Goal: Task Accomplishment & Management: Use online tool/utility

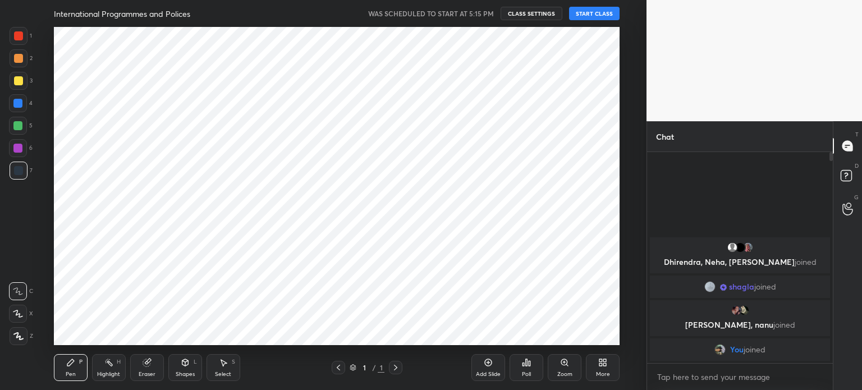
scroll to position [318, 602]
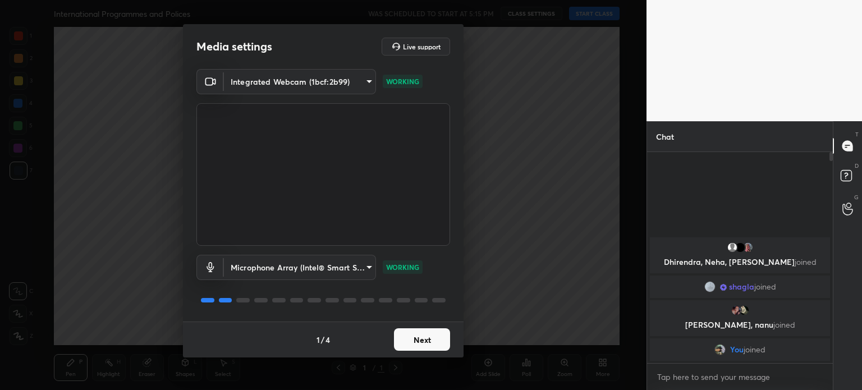
click at [416, 342] on button "Next" at bounding box center [422, 339] width 56 height 22
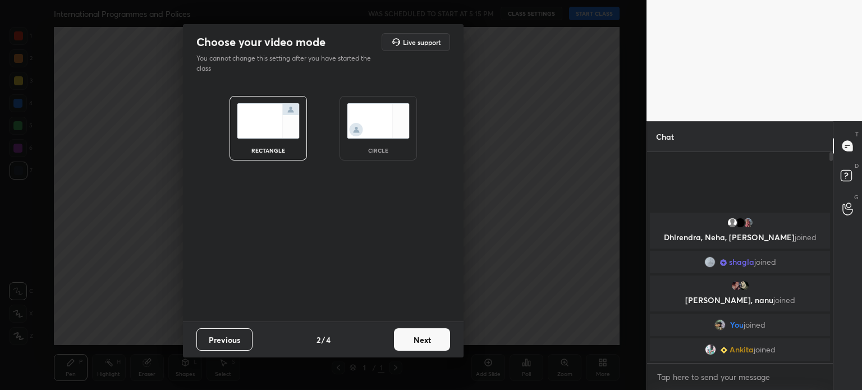
click at [376, 131] on img at bounding box center [378, 120] width 63 height 35
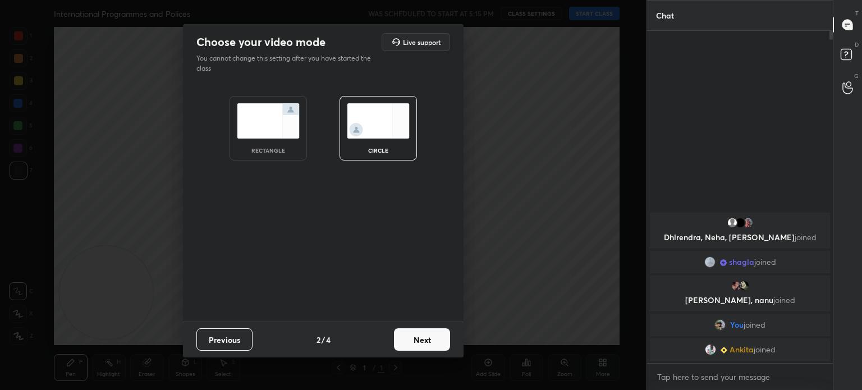
scroll to position [236, 182]
click at [407, 338] on button "Next" at bounding box center [422, 339] width 56 height 22
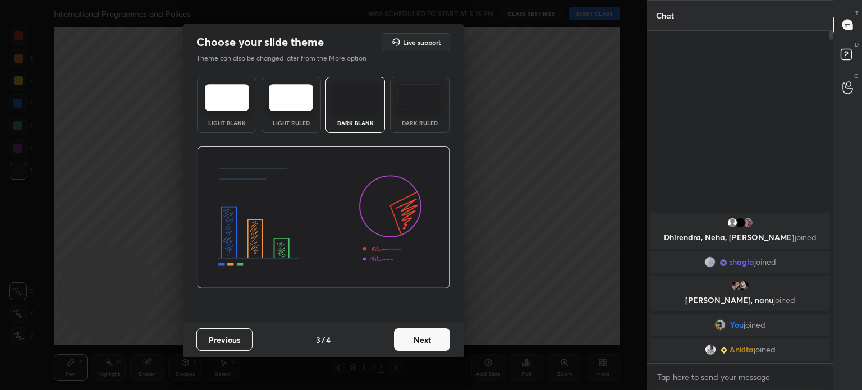
click at [407, 338] on button "Next" at bounding box center [422, 339] width 56 height 22
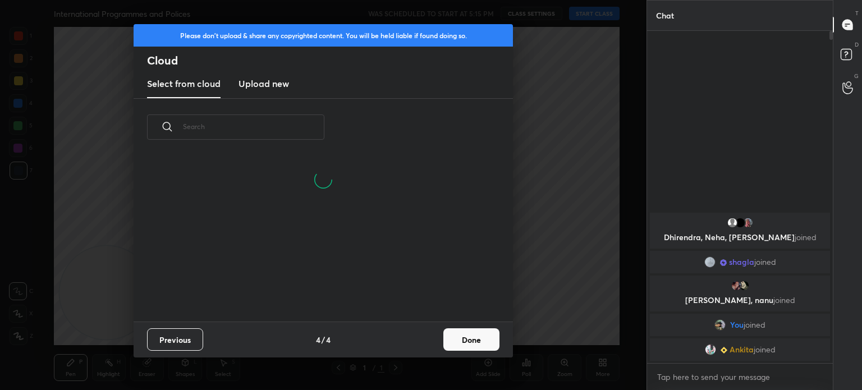
scroll to position [166, 360]
click at [265, 85] on h3 "Upload new" at bounding box center [264, 83] width 51 height 13
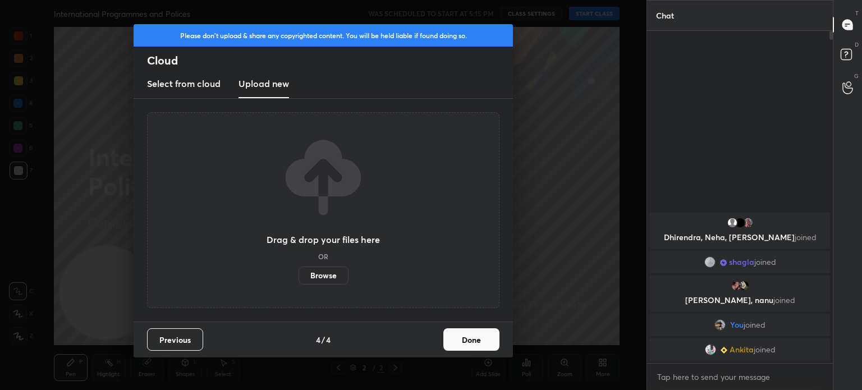
click at [310, 272] on label "Browse" at bounding box center [324, 276] width 50 height 18
click at [299, 272] on input "Browse" at bounding box center [299, 276] width 0 height 18
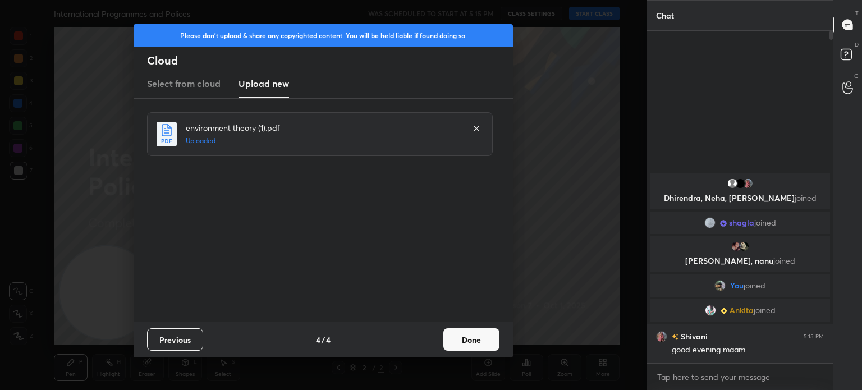
click at [466, 337] on button "Done" at bounding box center [471, 339] width 56 height 22
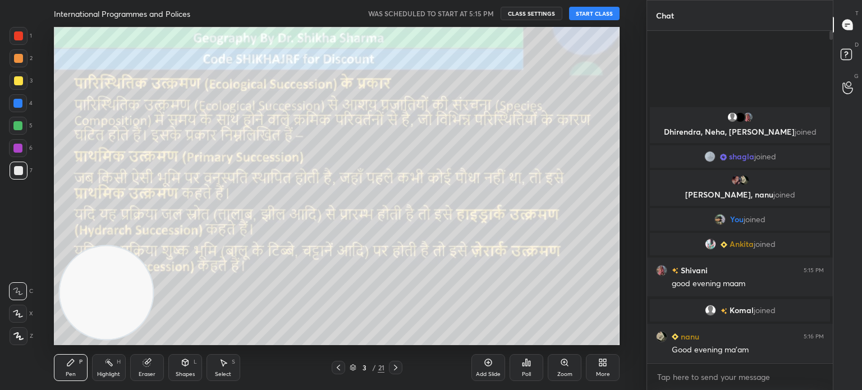
click at [579, 14] on button "START CLASS" at bounding box center [594, 13] width 51 height 13
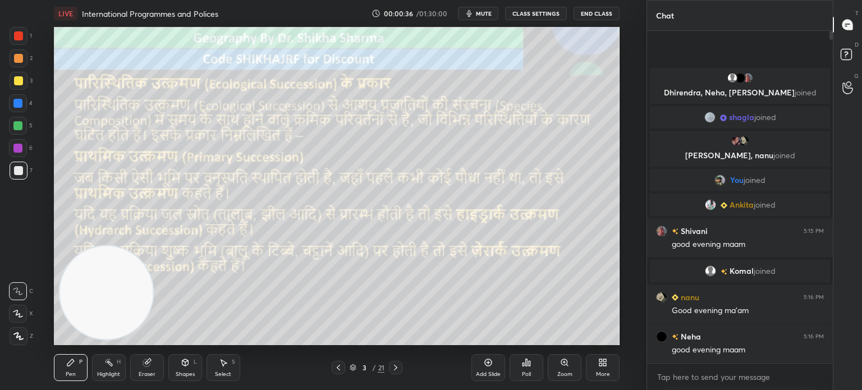
drag, startPoint x: 831, startPoint y: 35, endPoint x: 832, endPoint y: 53, distance: 17.5
click at [832, 53] on div at bounding box center [829, 197] width 7 height 332
drag, startPoint x: 829, startPoint y: 35, endPoint x: 834, endPoint y: 61, distance: 26.8
click at [834, 61] on div "Chat Dhirendra, [PERSON_NAME], [PERSON_NAME] joined [PERSON_NAME] joined [PERSO…" at bounding box center [755, 195] width 216 height 390
drag, startPoint x: 831, startPoint y: 35, endPoint x: 837, endPoint y: 98, distance: 63.2
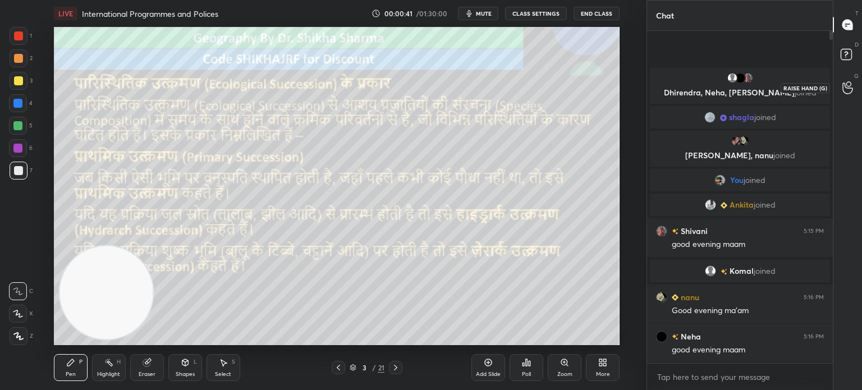
click at [837, 98] on div "Chat Dhirendra, [PERSON_NAME], [PERSON_NAME] joined [PERSON_NAME] joined [PERSO…" at bounding box center [755, 195] width 216 height 390
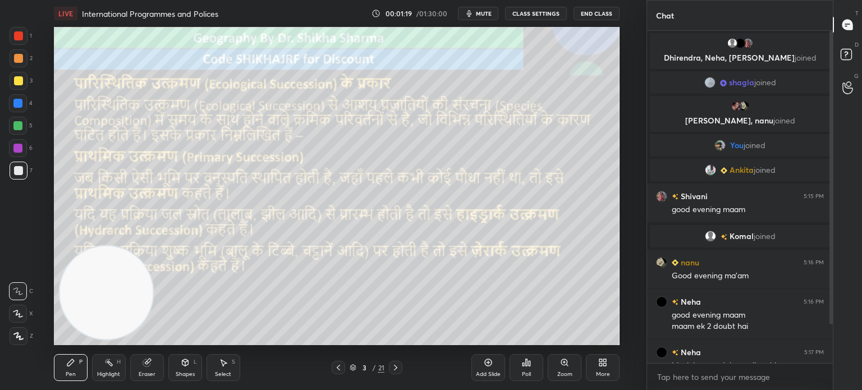
scroll to position [55, 0]
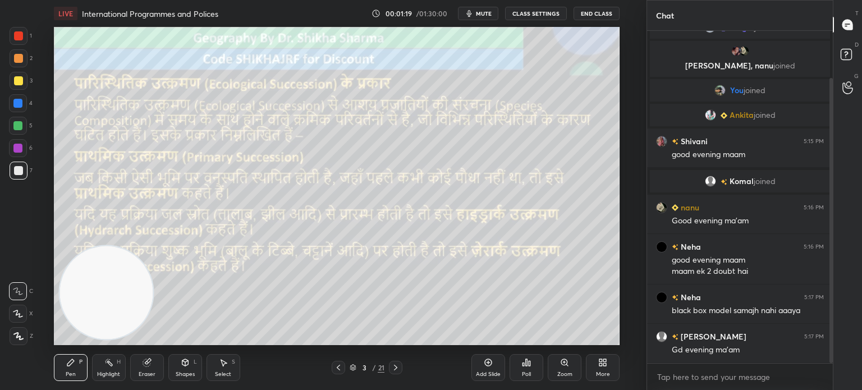
drag, startPoint x: 832, startPoint y: 313, endPoint x: 828, endPoint y: 347, distance: 34.5
click at [828, 347] on div at bounding box center [829, 197] width 7 height 332
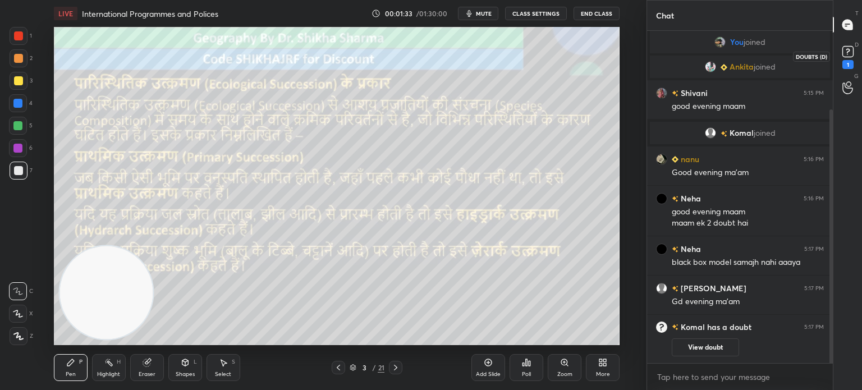
click at [842, 53] on rect at bounding box center [847, 52] width 11 height 11
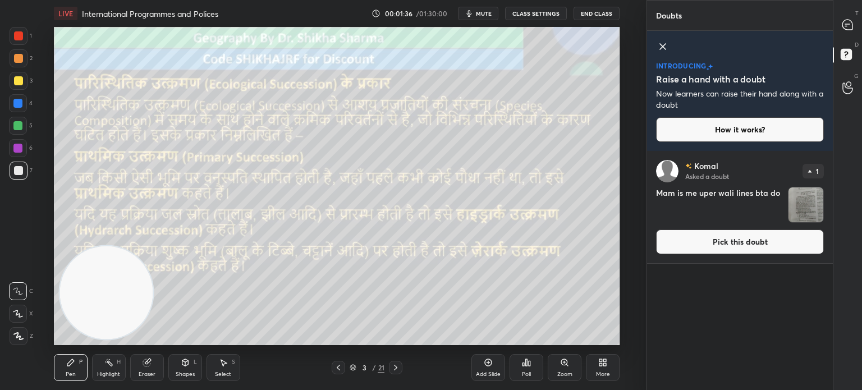
click at [808, 210] on img "grid" at bounding box center [806, 204] width 35 height 35
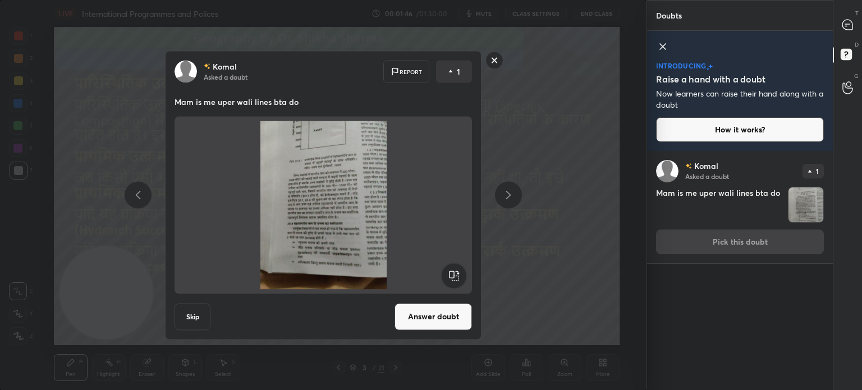
click at [496, 60] on rect at bounding box center [494, 60] width 17 height 17
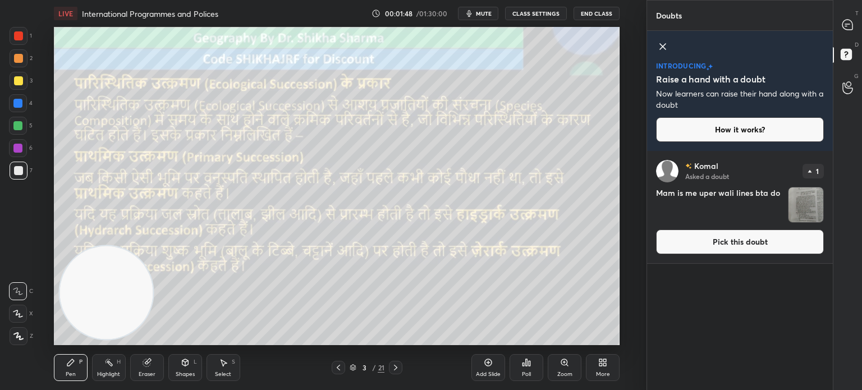
click at [660, 48] on icon at bounding box center [662, 46] width 13 height 13
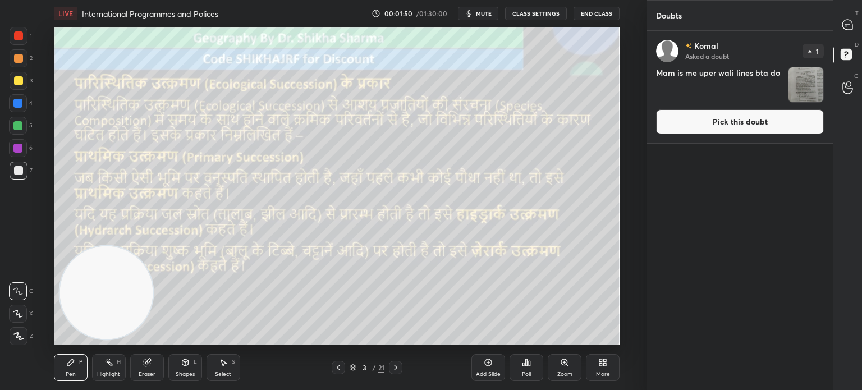
click at [633, 102] on div "Setting up your live class Poll for secs No correct answer Start poll" at bounding box center [337, 186] width 602 height 318
click at [842, 26] on icon at bounding box center [847, 25] width 10 height 10
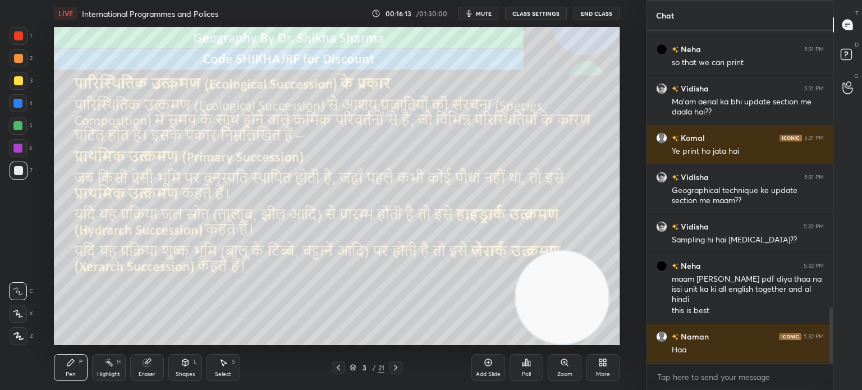
scroll to position [1652, 0]
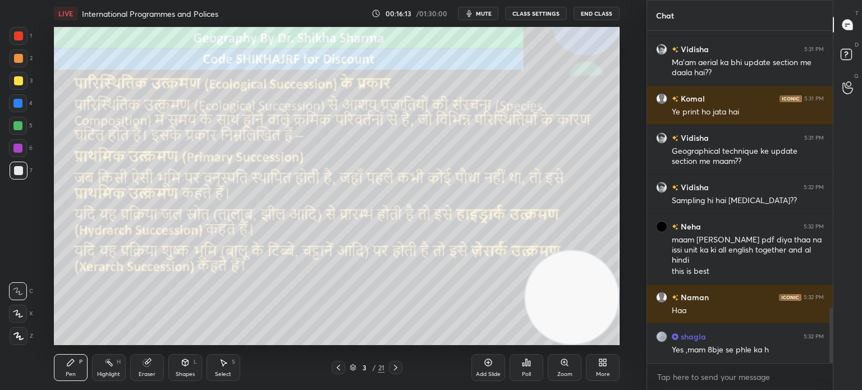
drag, startPoint x: 109, startPoint y: 301, endPoint x: 577, endPoint y: 366, distance: 472.6
click at [577, 366] on div "LIVE International Programmes and Polices 00:16:13 / 01:30:00 mute CLASS SETTIN…" at bounding box center [337, 195] width 602 height 390
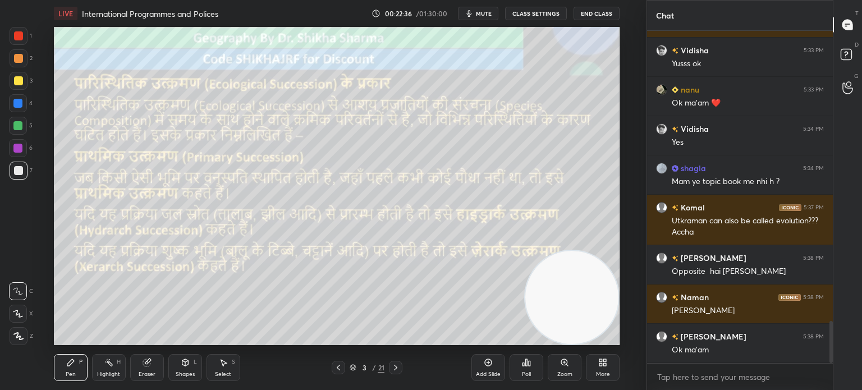
scroll to position [2315, 0]
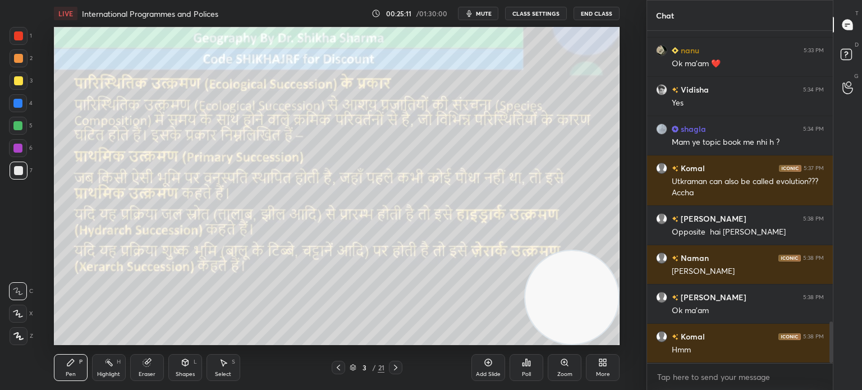
click at [400, 368] on icon at bounding box center [395, 367] width 9 height 9
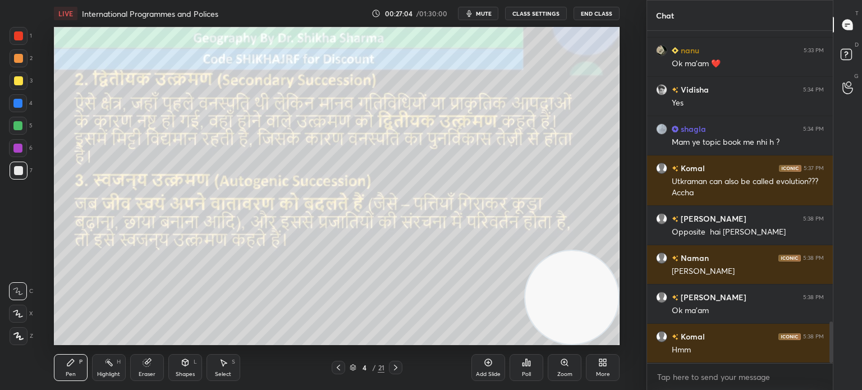
click at [400, 371] on icon at bounding box center [395, 367] width 9 height 9
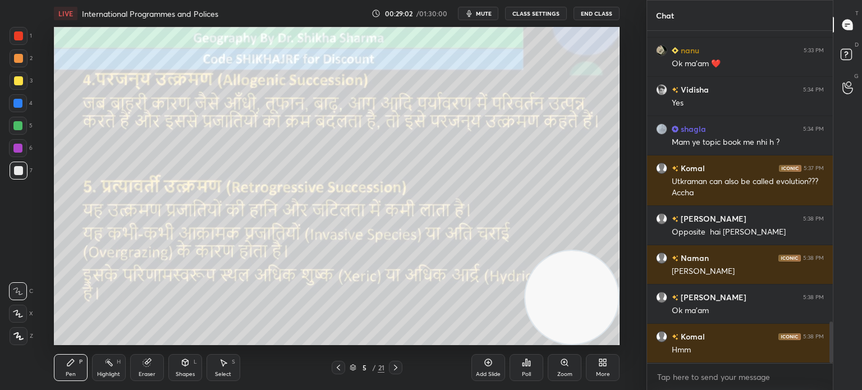
click at [397, 366] on icon at bounding box center [395, 367] width 9 height 9
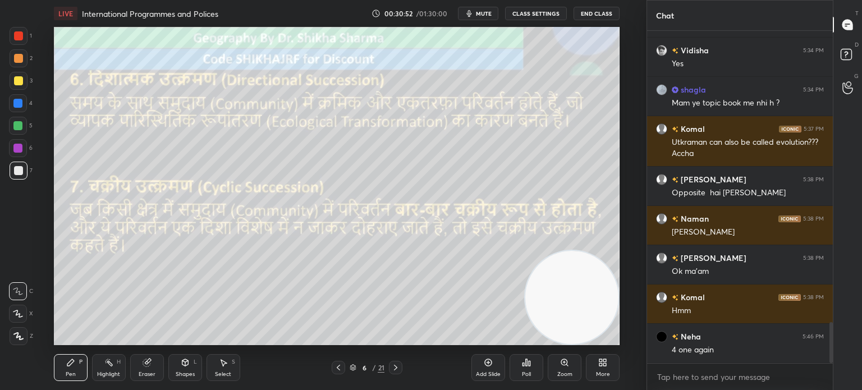
scroll to position [2393, 0]
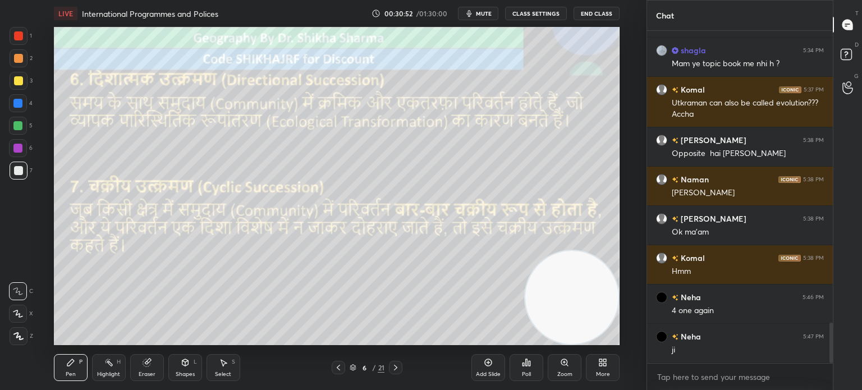
click at [337, 367] on icon at bounding box center [338, 367] width 9 height 9
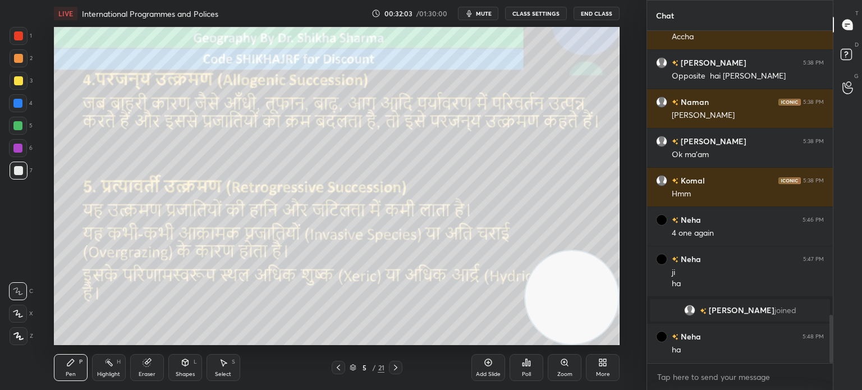
scroll to position [1951, 0]
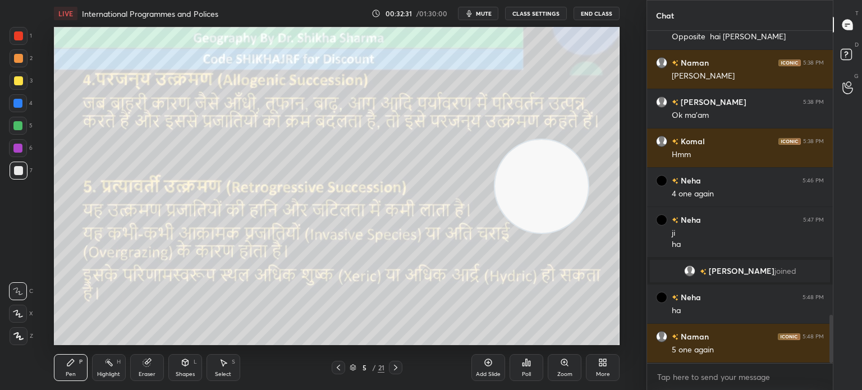
drag, startPoint x: 574, startPoint y: 296, endPoint x: 544, endPoint y: 185, distance: 115.2
click at [543, 186] on video at bounding box center [541, 186] width 93 height 93
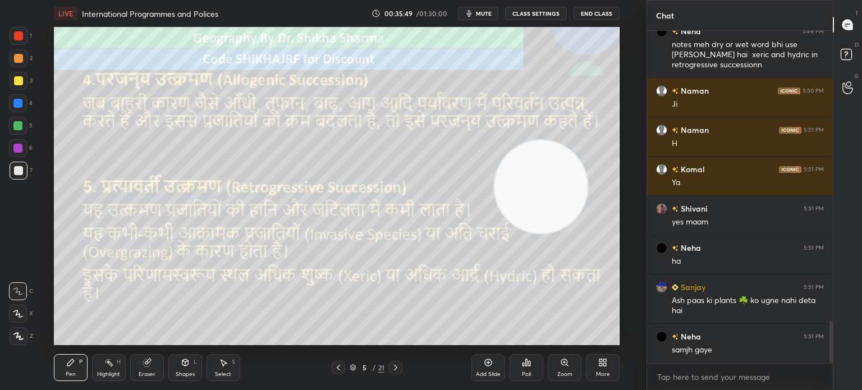
scroll to position [2335, 0]
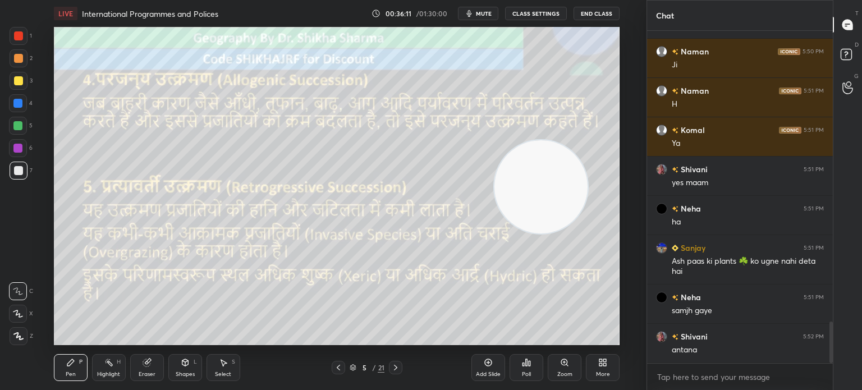
click at [396, 368] on icon at bounding box center [395, 367] width 9 height 9
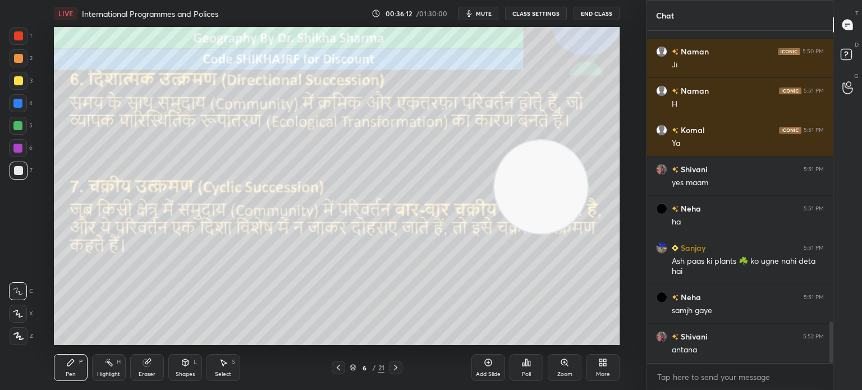
click at [396, 368] on icon at bounding box center [395, 367] width 9 height 9
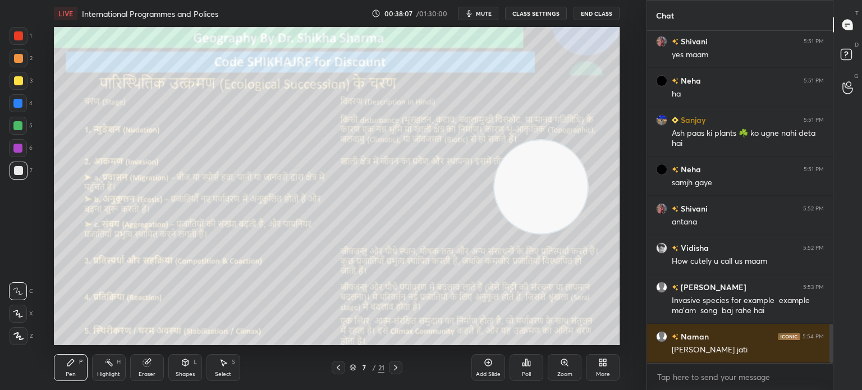
scroll to position [2502, 0]
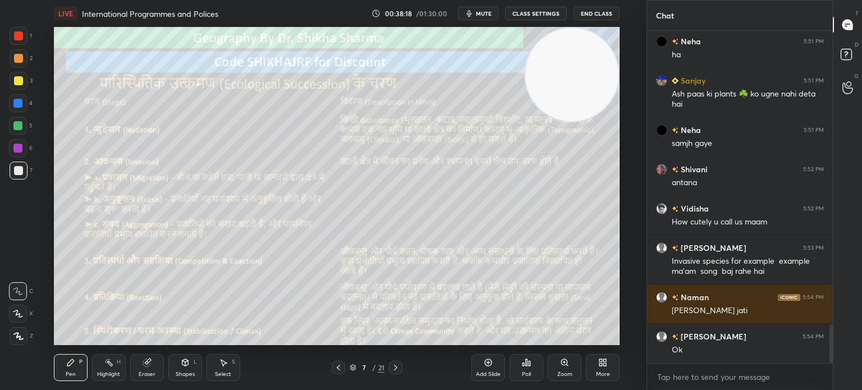
drag, startPoint x: 552, startPoint y: 198, endPoint x: 590, endPoint y: 52, distance: 150.3
click at [590, 52] on video at bounding box center [571, 74] width 93 height 93
click at [393, 370] on icon at bounding box center [395, 367] width 9 height 9
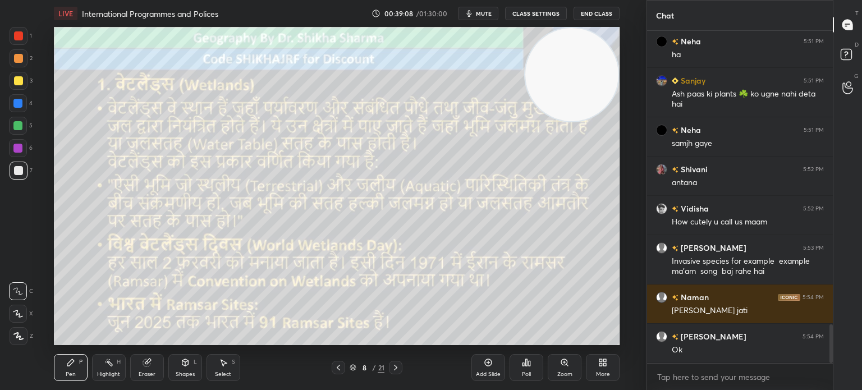
click at [393, 370] on icon at bounding box center [395, 367] width 9 height 9
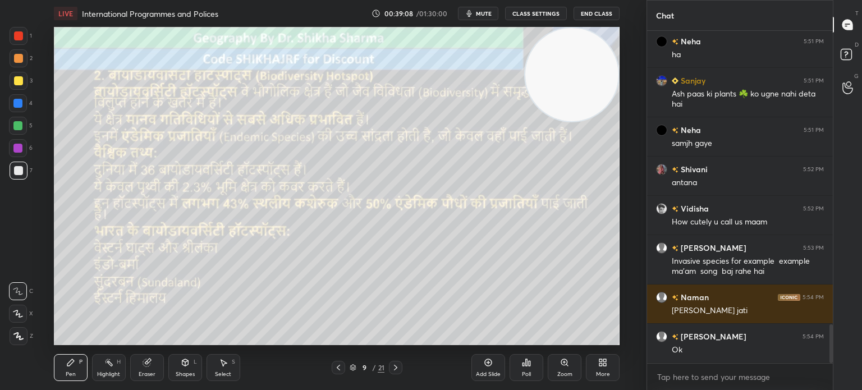
click at [393, 370] on icon at bounding box center [395, 367] width 9 height 9
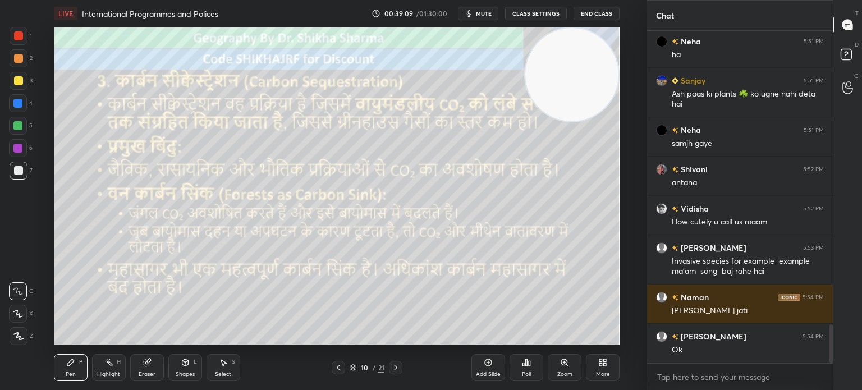
click at [393, 370] on icon at bounding box center [395, 367] width 9 height 9
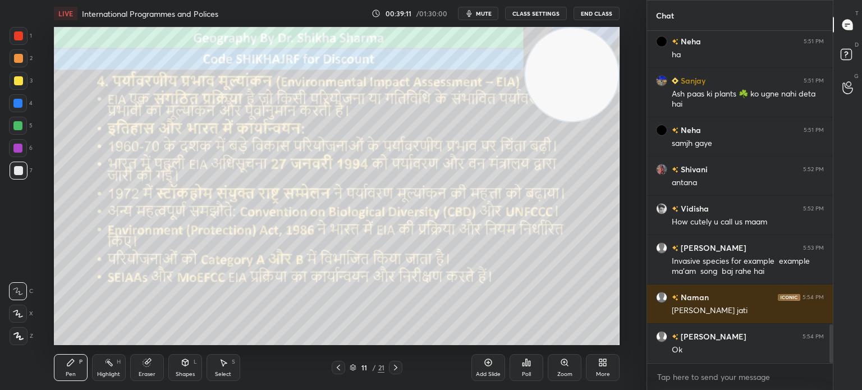
click at [393, 370] on icon at bounding box center [395, 367] width 9 height 9
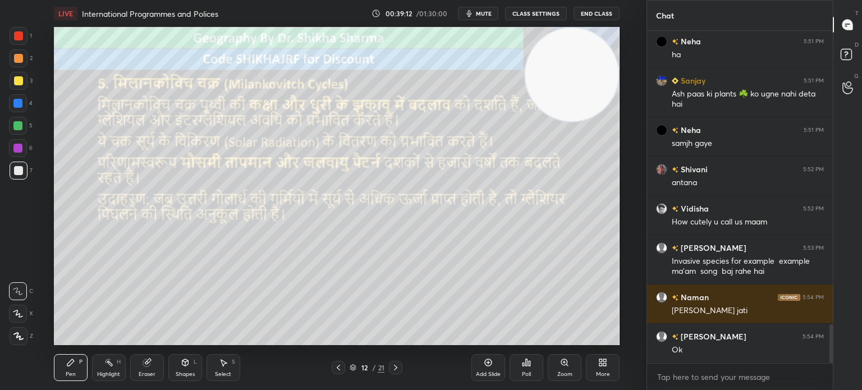
click at [393, 370] on icon at bounding box center [395, 367] width 9 height 9
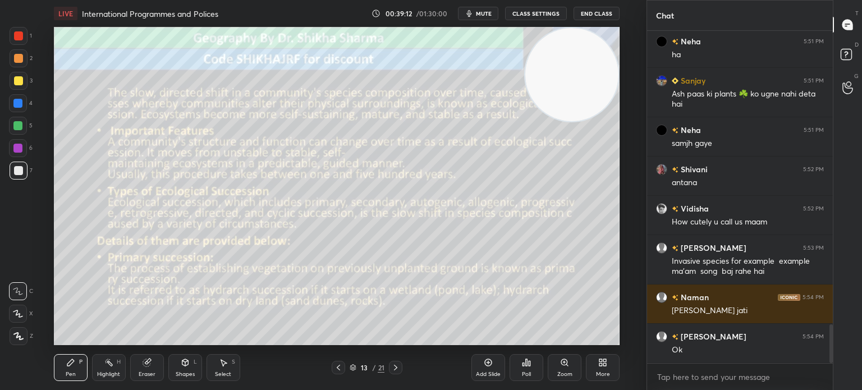
click at [393, 370] on icon at bounding box center [395, 367] width 9 height 9
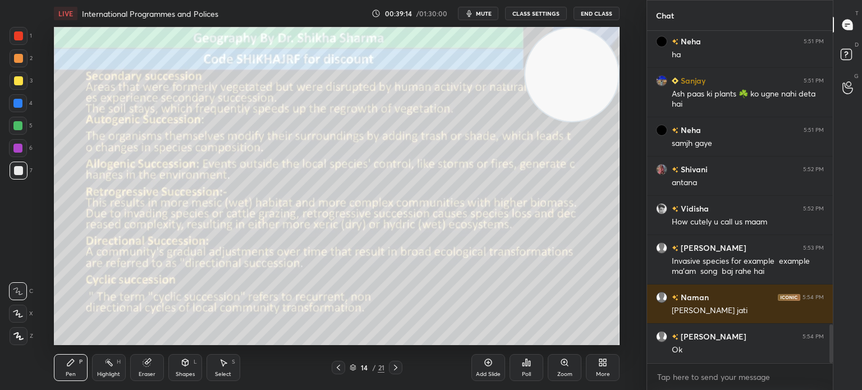
click at [393, 370] on icon at bounding box center [395, 367] width 9 height 9
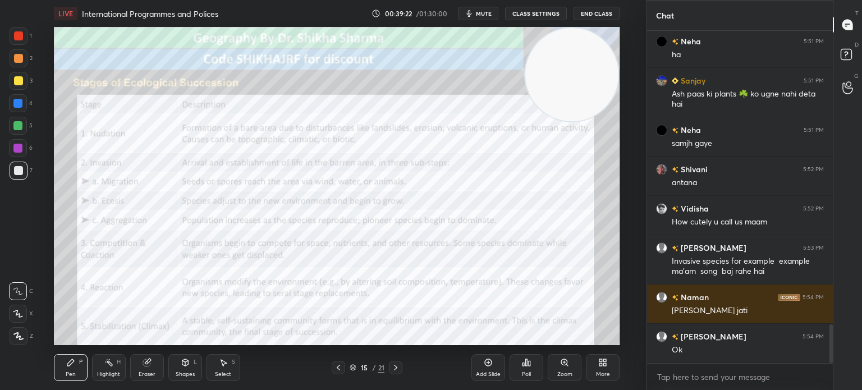
click at [15, 56] on div at bounding box center [18, 58] width 9 height 9
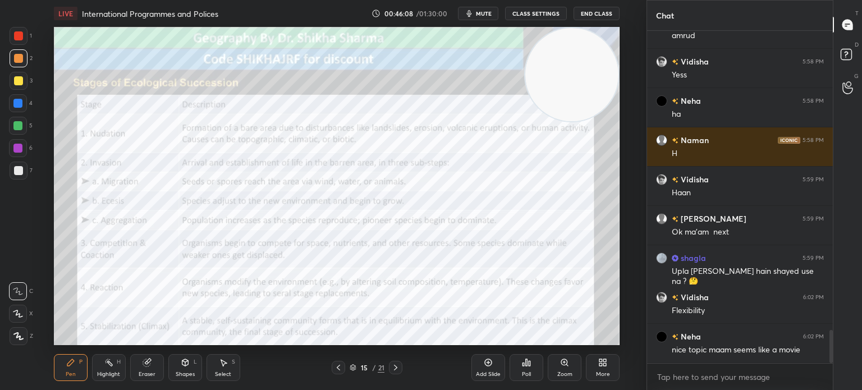
scroll to position [3052, 0]
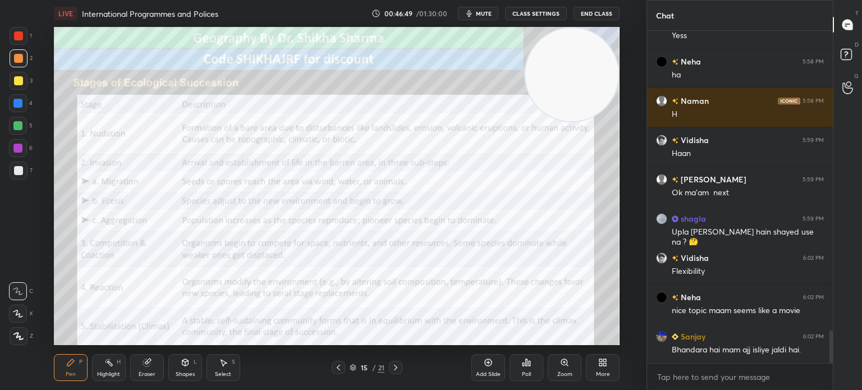
click at [396, 363] on icon at bounding box center [395, 367] width 9 height 9
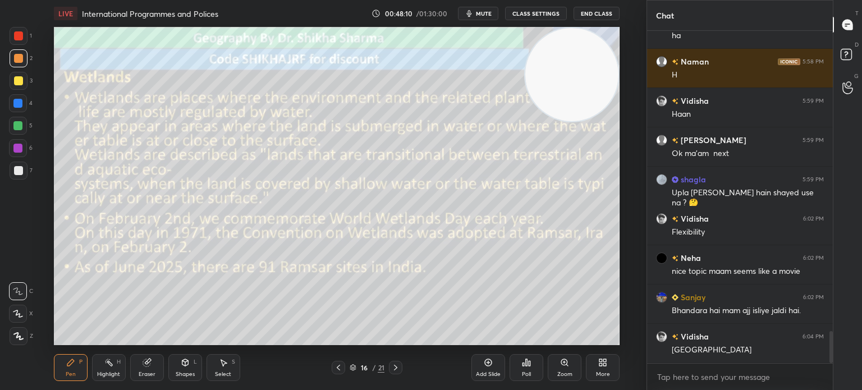
scroll to position [3102, 0]
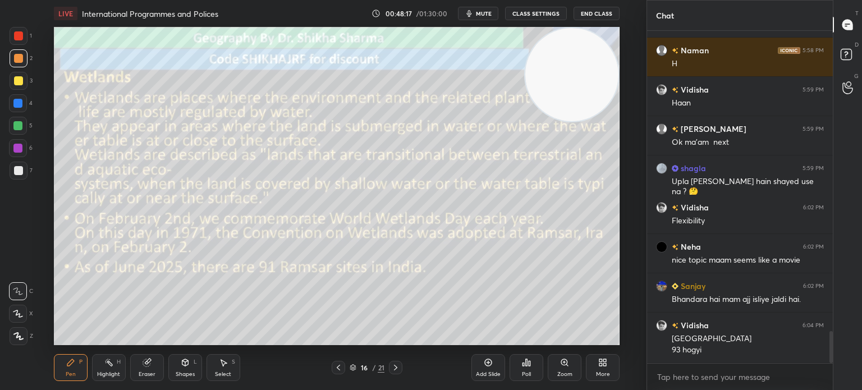
click at [400, 369] on icon at bounding box center [395, 367] width 9 height 9
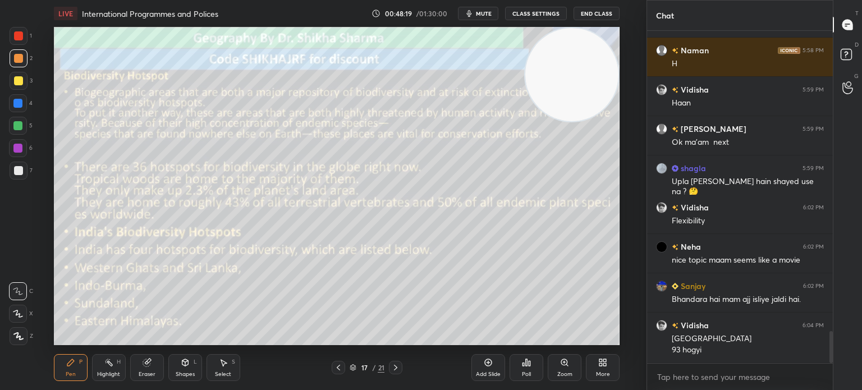
scroll to position [3152, 0]
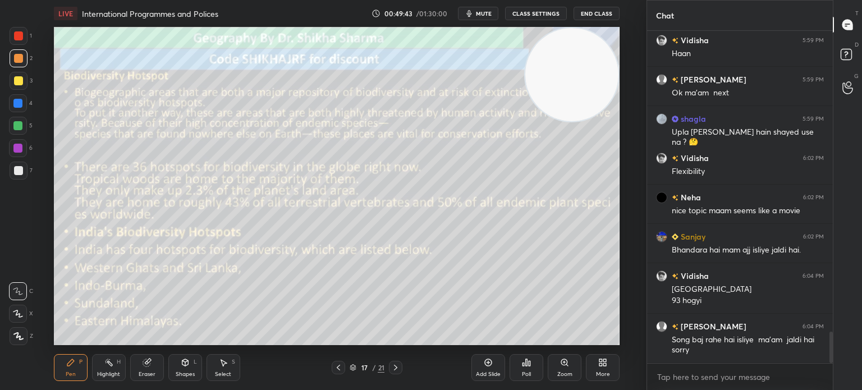
click at [396, 369] on icon at bounding box center [395, 367] width 9 height 9
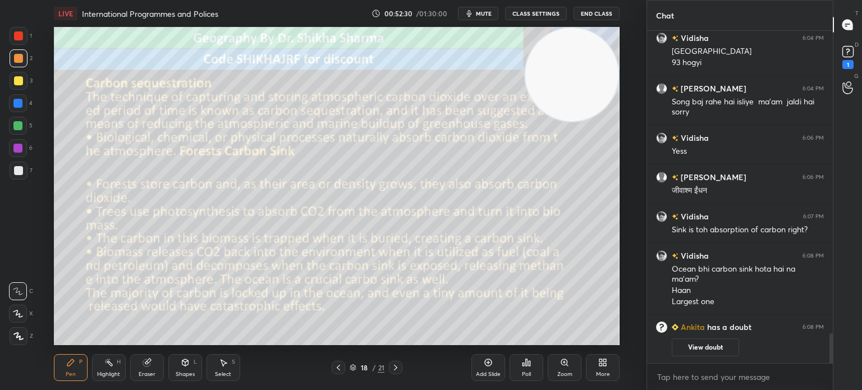
scroll to position [2930, 0]
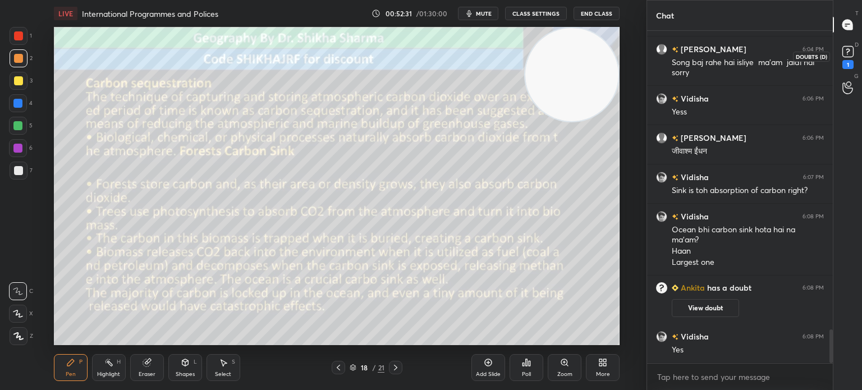
click at [851, 53] on rect at bounding box center [847, 52] width 11 height 11
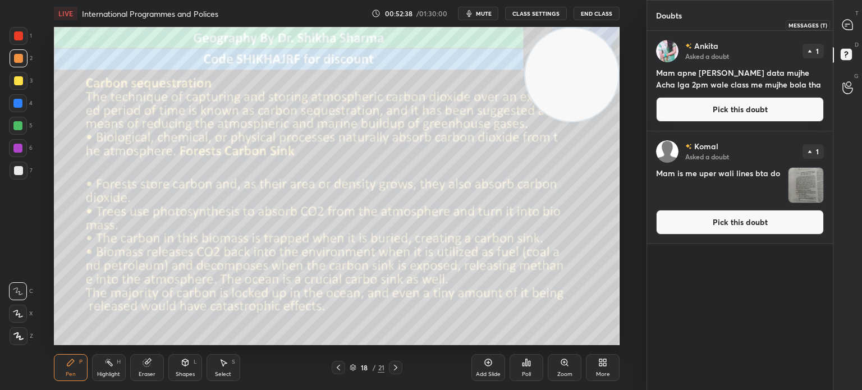
click at [847, 24] on icon at bounding box center [847, 25] width 10 height 10
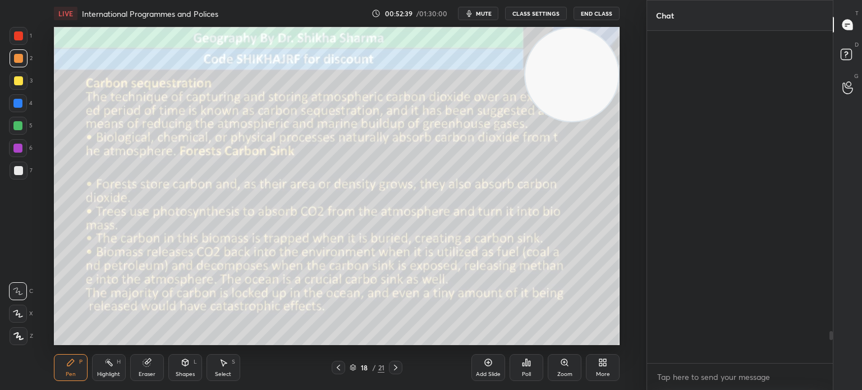
scroll to position [329, 182]
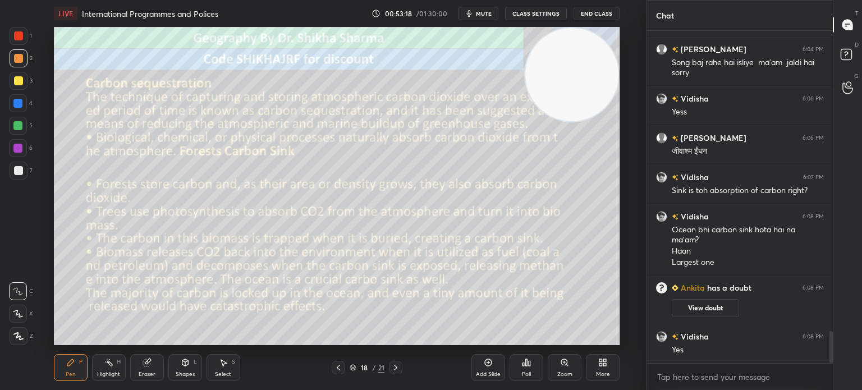
click at [395, 367] on icon at bounding box center [395, 367] width 9 height 9
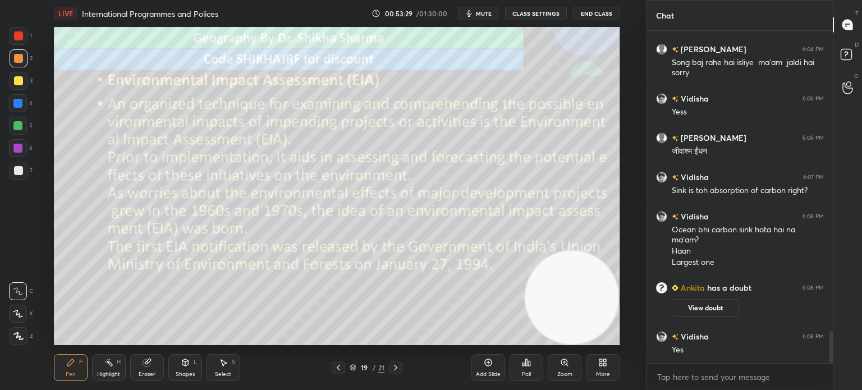
drag, startPoint x: 568, startPoint y: 71, endPoint x: 580, endPoint y: 307, distance: 236.0
click at [580, 307] on video at bounding box center [571, 297] width 93 height 93
click at [393, 368] on icon at bounding box center [395, 367] width 9 height 9
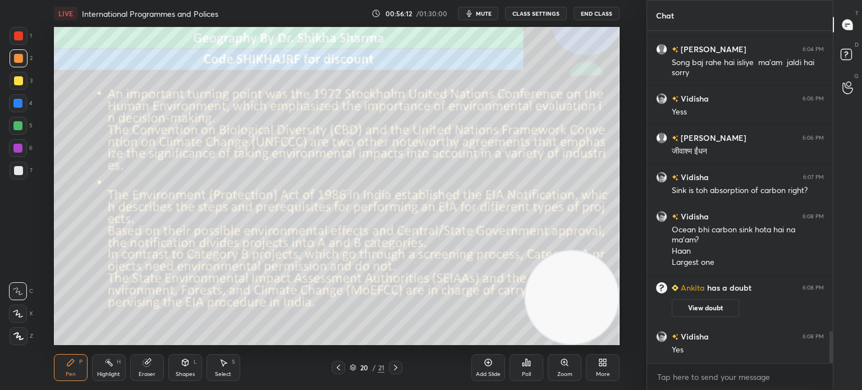
click at [398, 367] on icon at bounding box center [395, 367] width 9 height 9
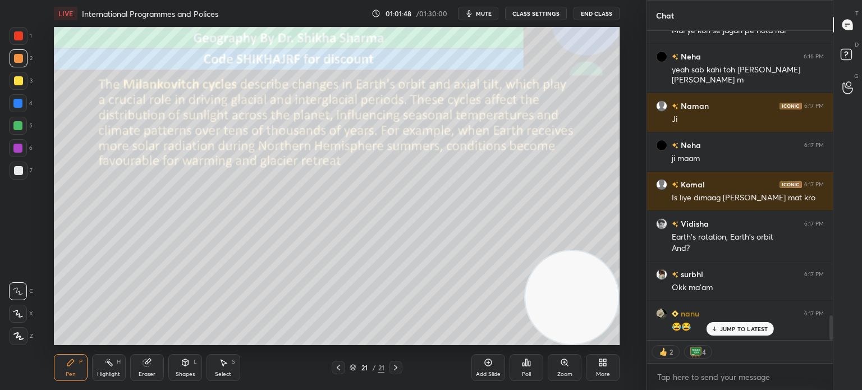
scroll to position [3533, 0]
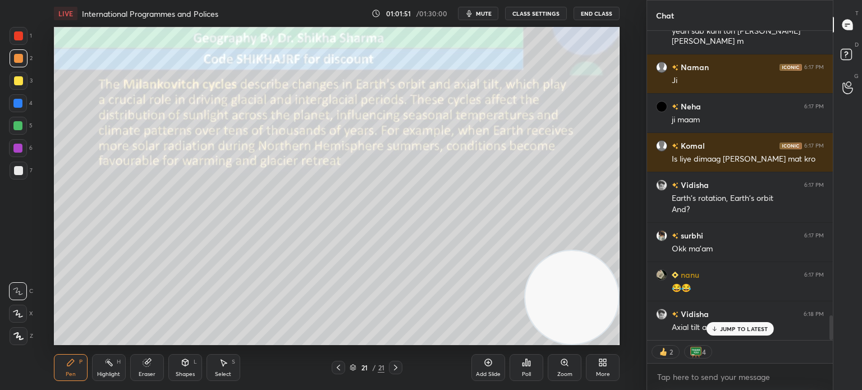
click at [735, 326] on p "JUMP TO LATEST" at bounding box center [744, 329] width 48 height 7
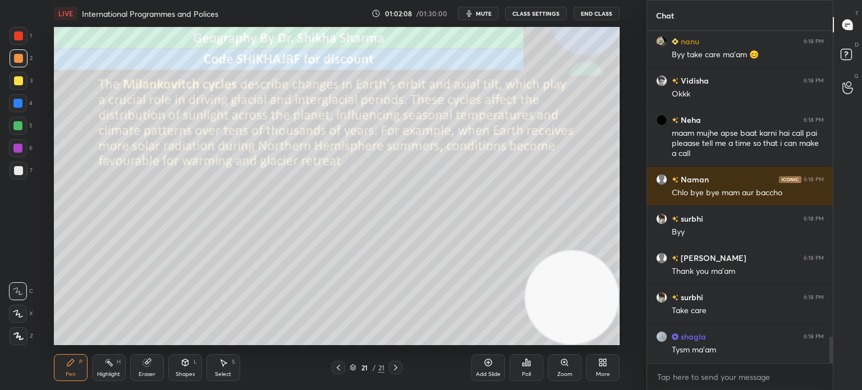
scroll to position [3885, 0]
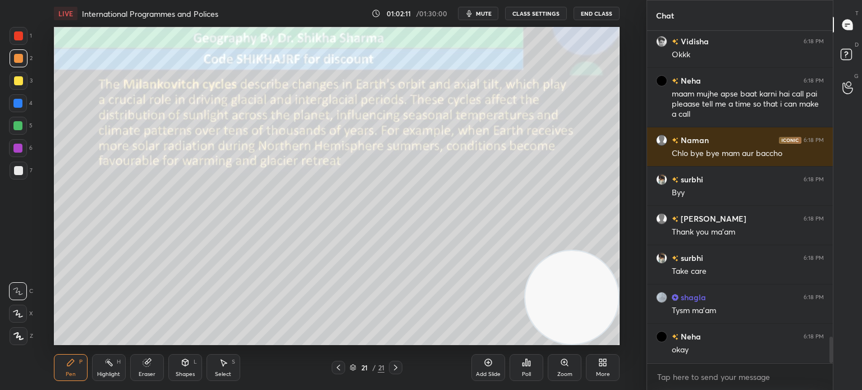
click at [589, 10] on button "End Class" at bounding box center [597, 13] width 46 height 13
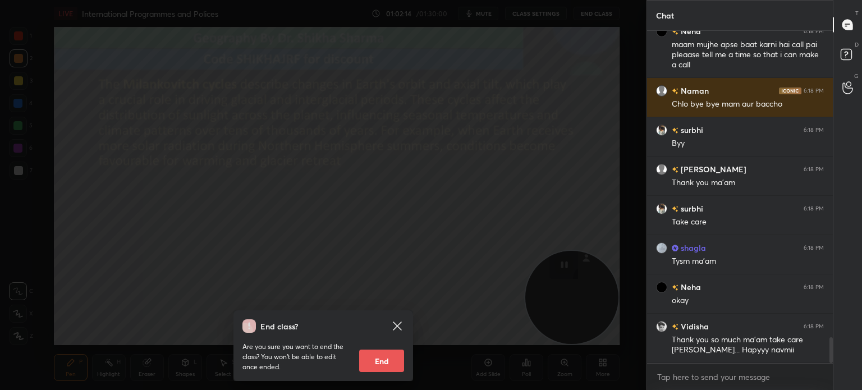
scroll to position [3973, 0]
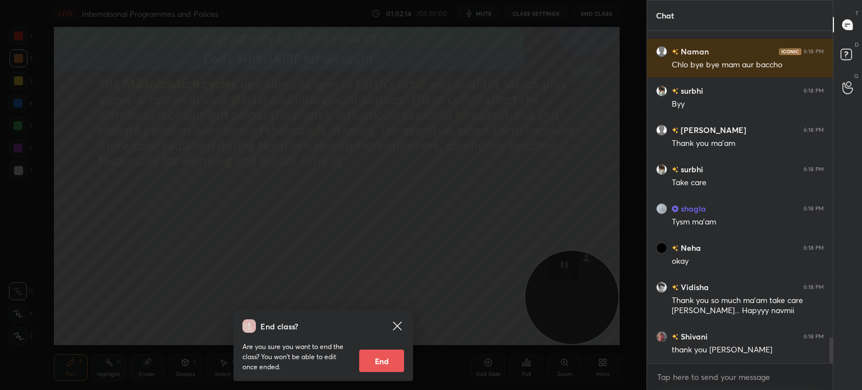
click at [385, 362] on button "End" at bounding box center [381, 361] width 45 height 22
type textarea "x"
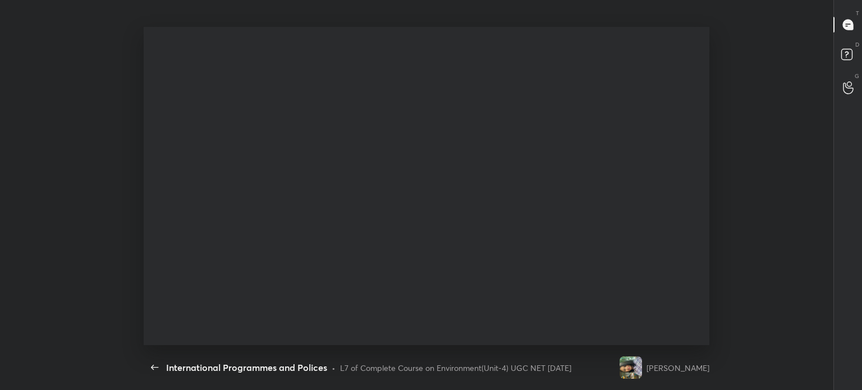
scroll to position [356, 180]
